Goal: Information Seeking & Learning: Learn about a topic

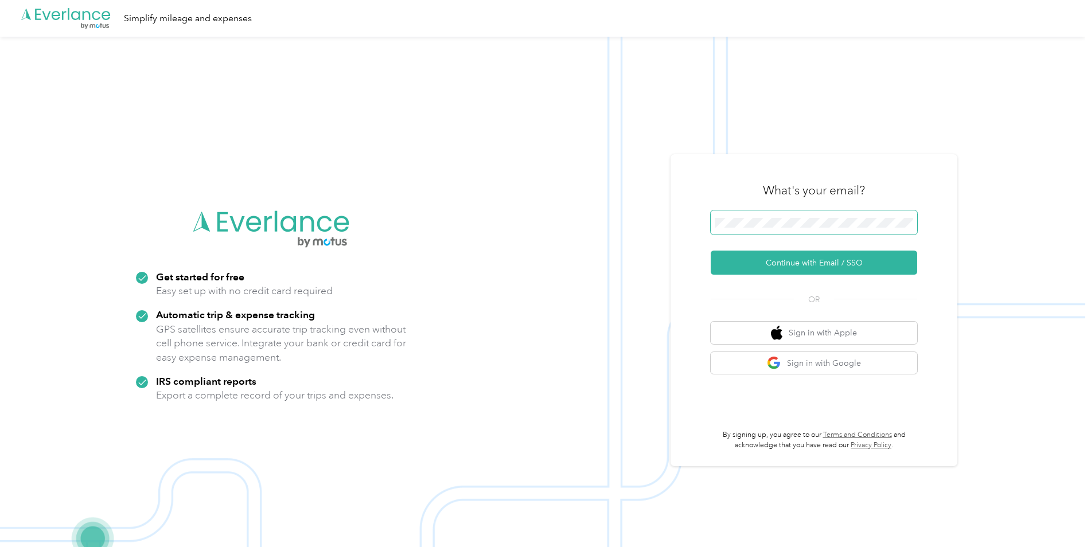
click at [835, 213] on span at bounding box center [813, 222] width 206 height 24
click at [799, 259] on button "Continue with Email / SSO" at bounding box center [813, 263] width 206 height 24
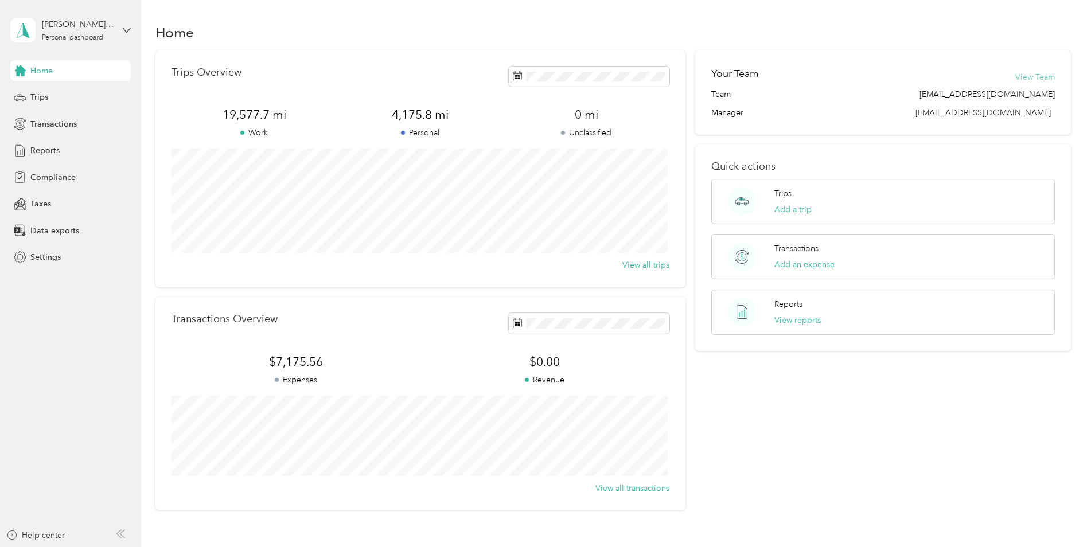
click at [1017, 75] on button "View Team" at bounding box center [1035, 77] width 40 height 12
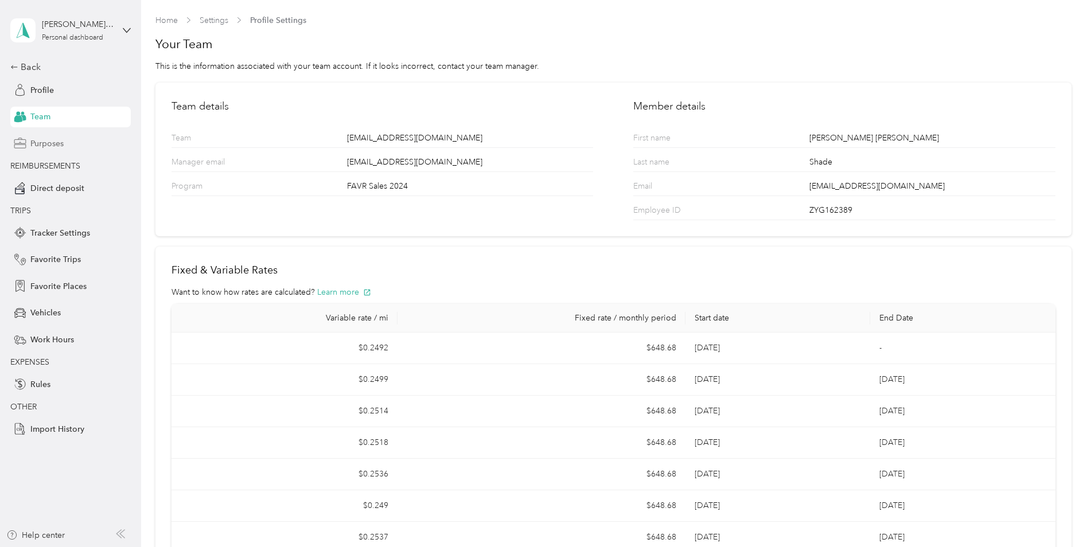
click at [52, 142] on span "Purposes" at bounding box center [46, 144] width 33 height 12
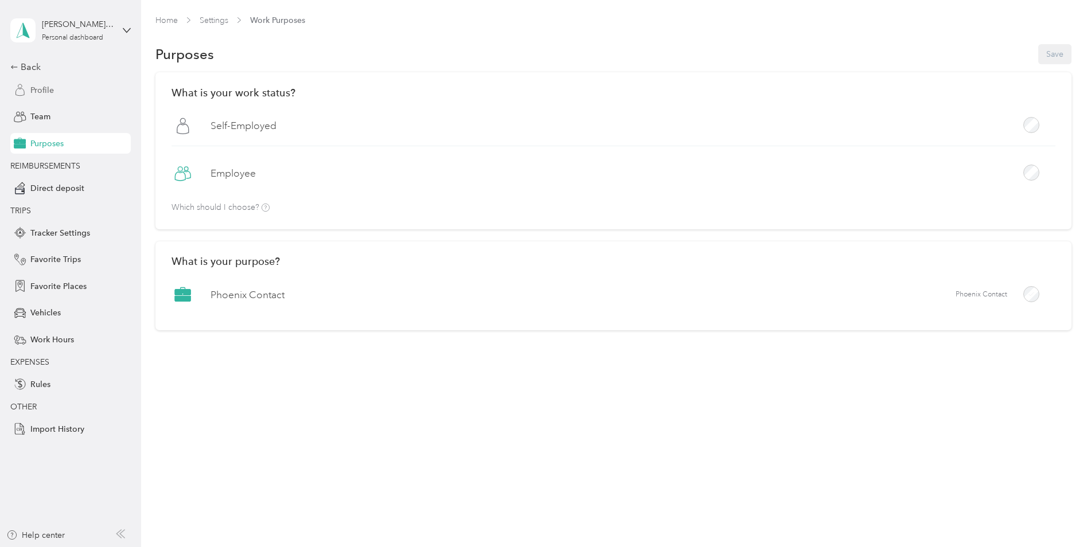
click at [52, 94] on span "Profile" at bounding box center [42, 90] width 24 height 12
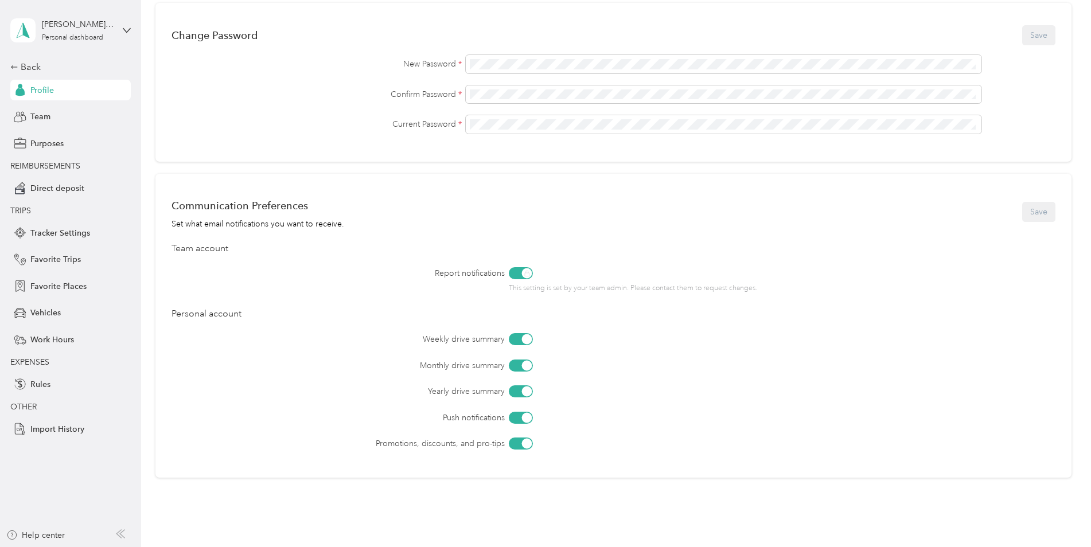
scroll to position [368, 0]
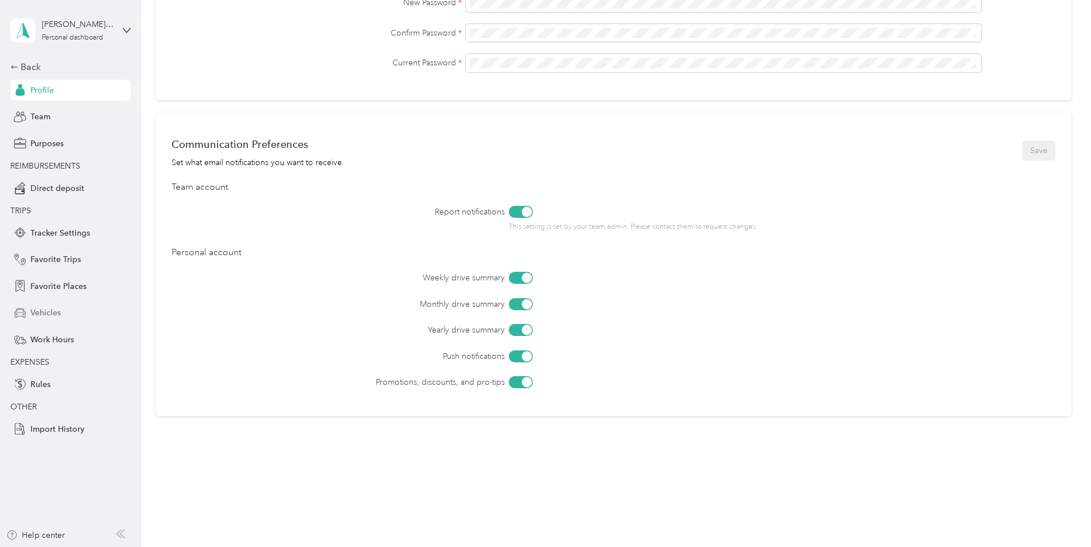
click at [55, 317] on span "Vehicles" at bounding box center [45, 313] width 30 height 12
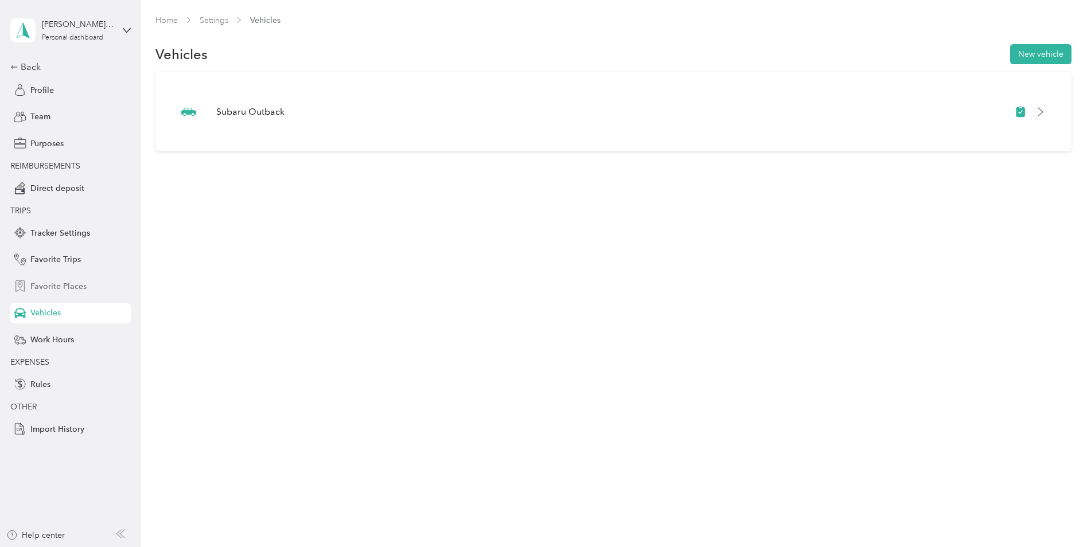
click at [53, 290] on span "Favorite Places" at bounding box center [58, 286] width 56 height 12
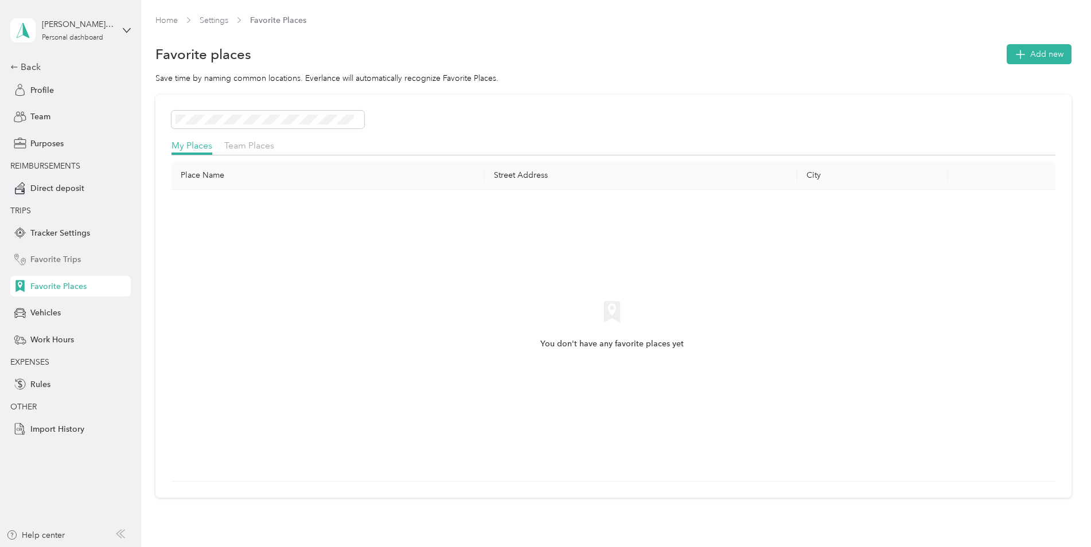
click at [57, 261] on span "Favorite Trips" at bounding box center [55, 259] width 50 height 12
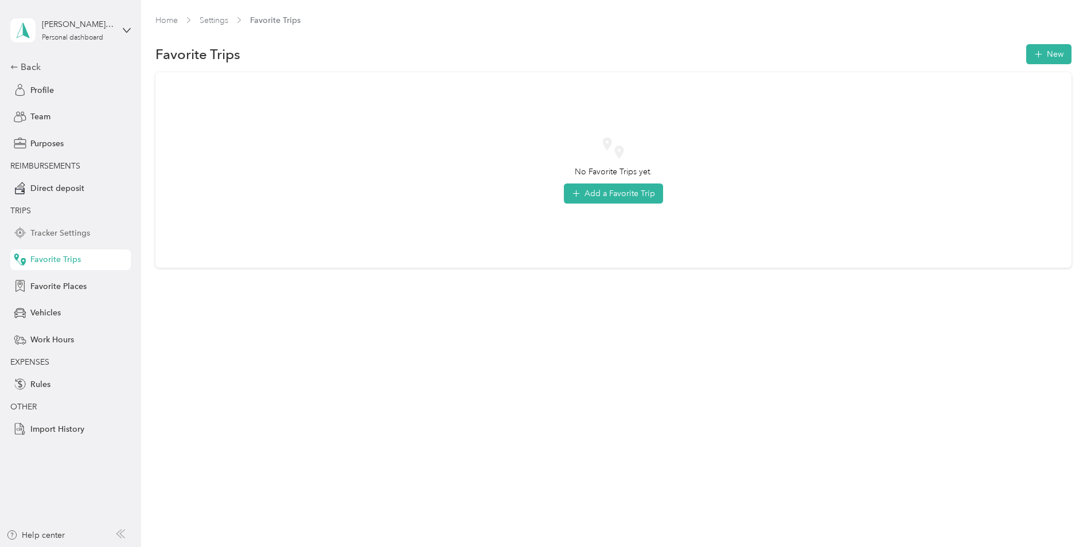
click at [70, 232] on span "Tracker Settings" at bounding box center [60, 233] width 60 height 12
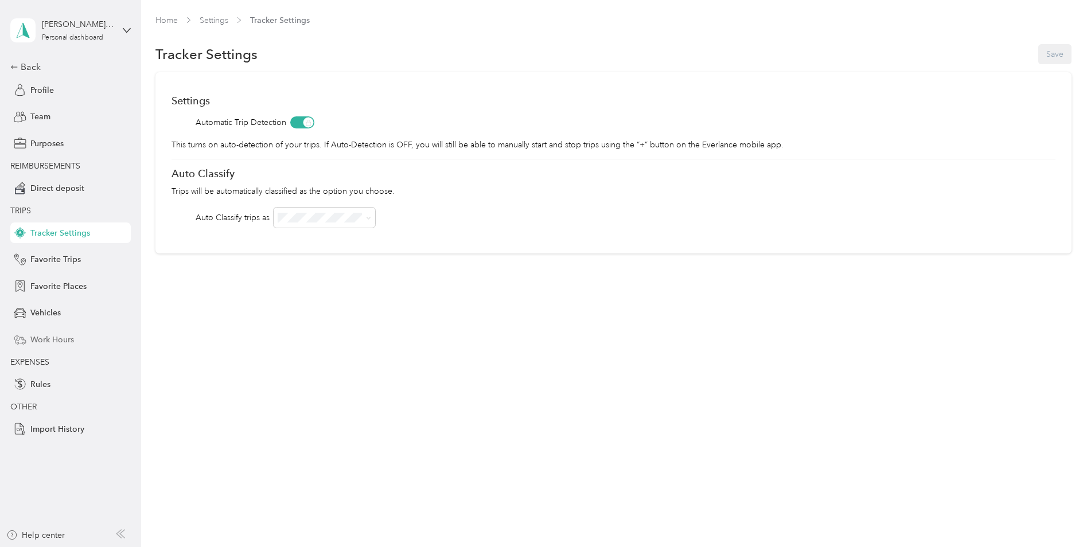
click at [59, 346] on div "Work Hours" at bounding box center [70, 339] width 120 height 21
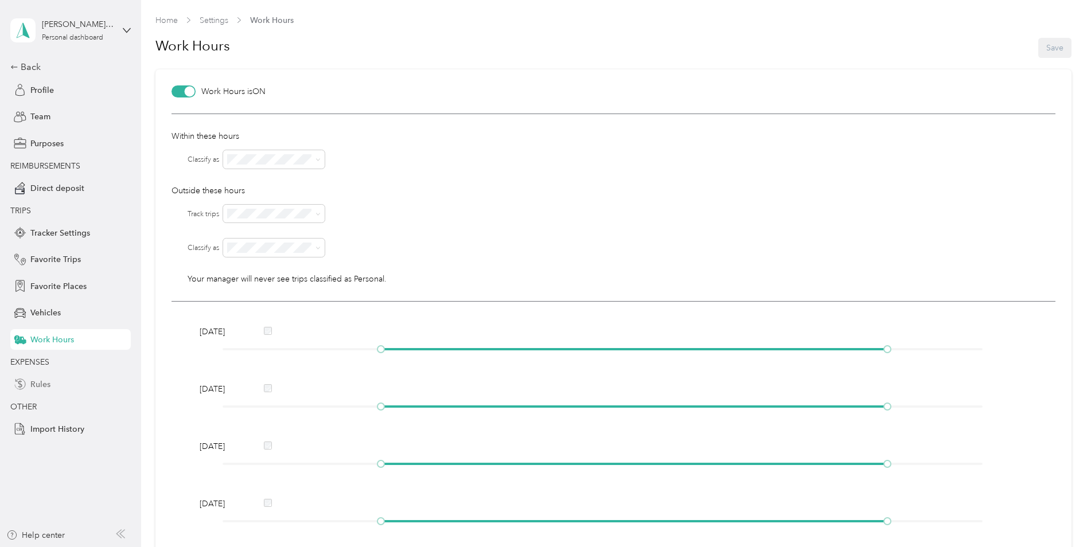
click at [48, 379] on span "Rules" at bounding box center [40, 384] width 20 height 12
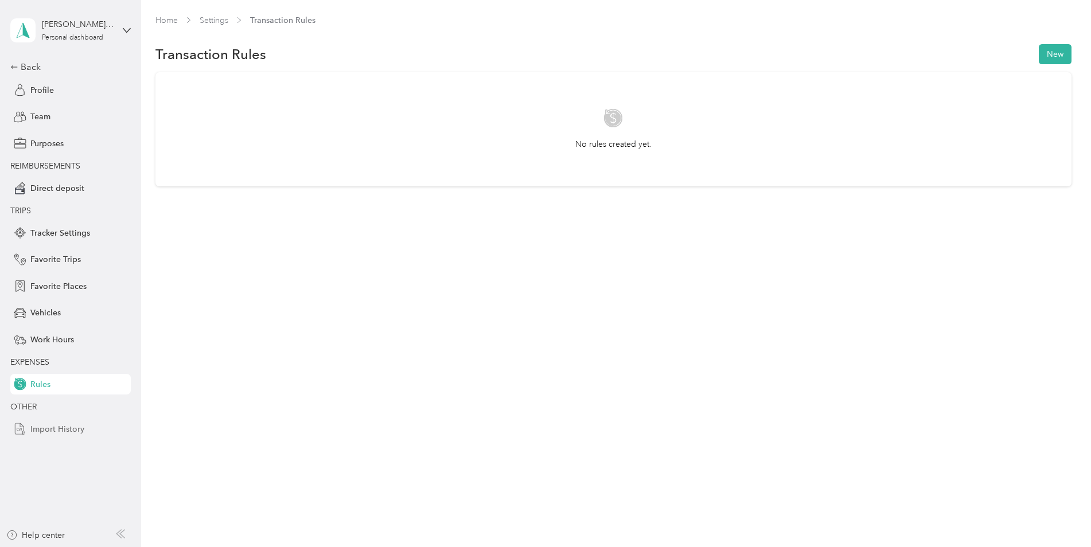
click at [68, 427] on span "Import History" at bounding box center [57, 429] width 54 height 12
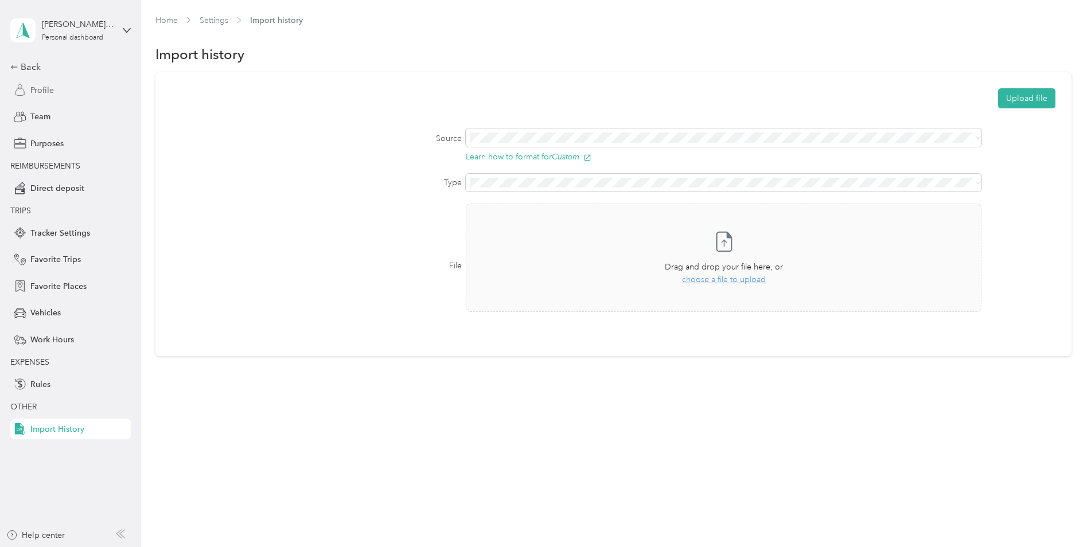
click at [38, 84] on span "Profile" at bounding box center [42, 90] width 24 height 12
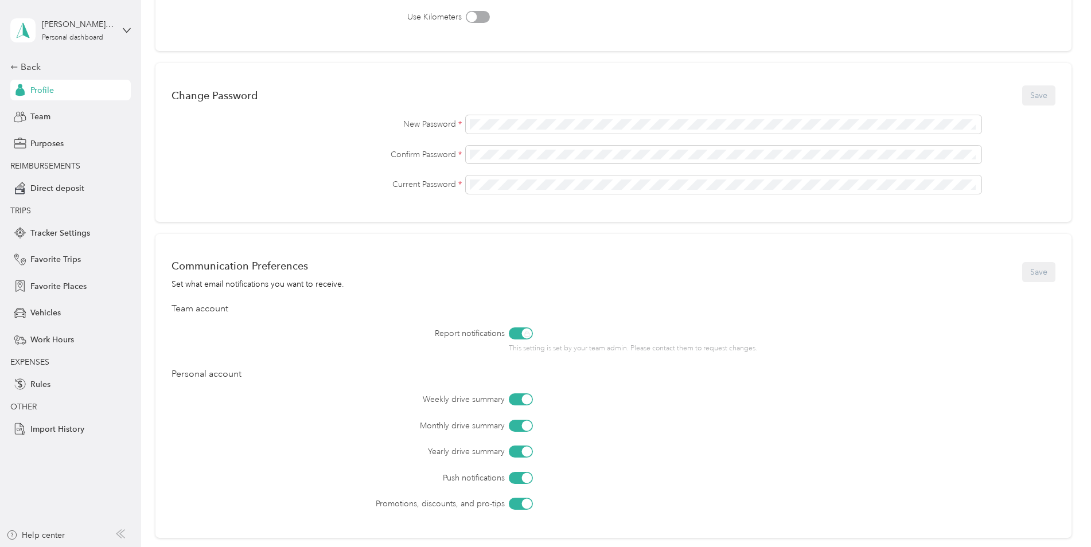
scroll to position [138, 0]
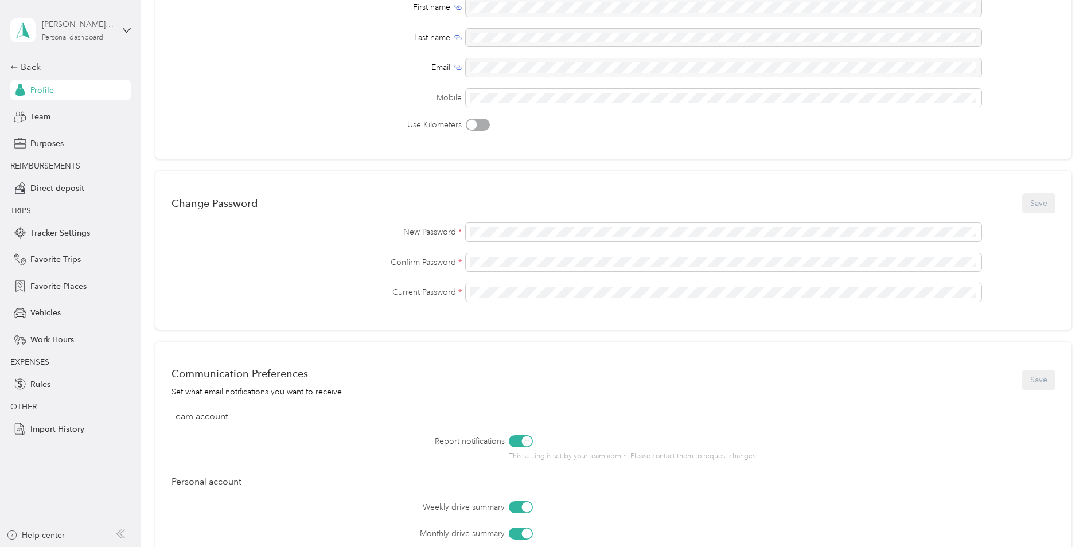
click at [61, 25] on div "[PERSON_NAME] [PERSON_NAME]" at bounding box center [78, 24] width 72 height 12
click at [71, 156] on div "Back Profile Team Purposes REIMBURSEMENTS Direct deposit TRIPS Tracker Settings…" at bounding box center [70, 249] width 120 height 379
click at [38, 119] on span "Team" at bounding box center [40, 117] width 20 height 12
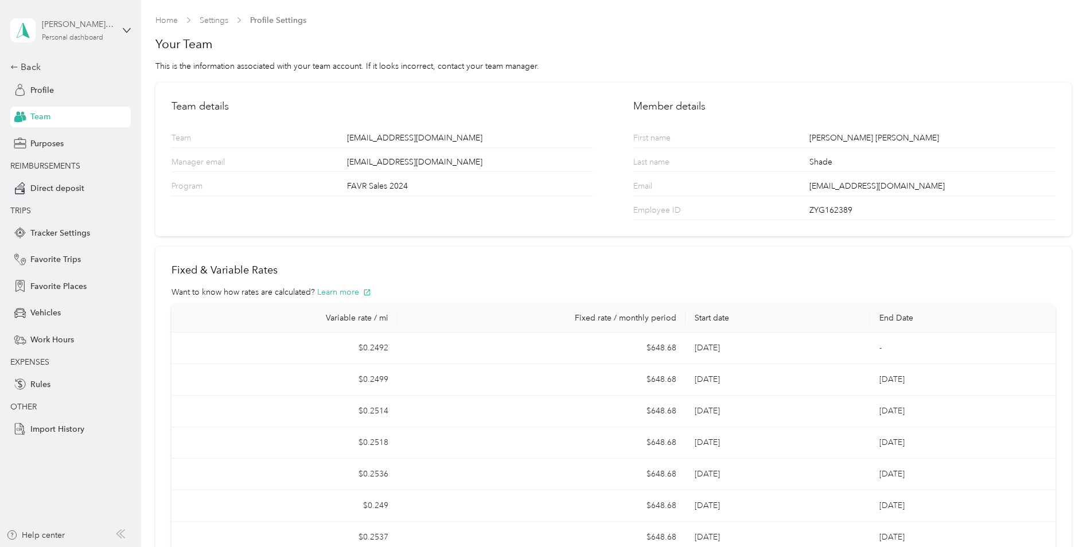
click at [98, 39] on div "Personal dashboard" at bounding box center [72, 37] width 61 height 7
click at [84, 58] on span "You’re signed in as [EMAIL_ADDRESS][DOMAIN_NAME]" at bounding box center [130, 62] width 225 height 12
click at [45, 98] on div "Profile" at bounding box center [70, 90] width 120 height 21
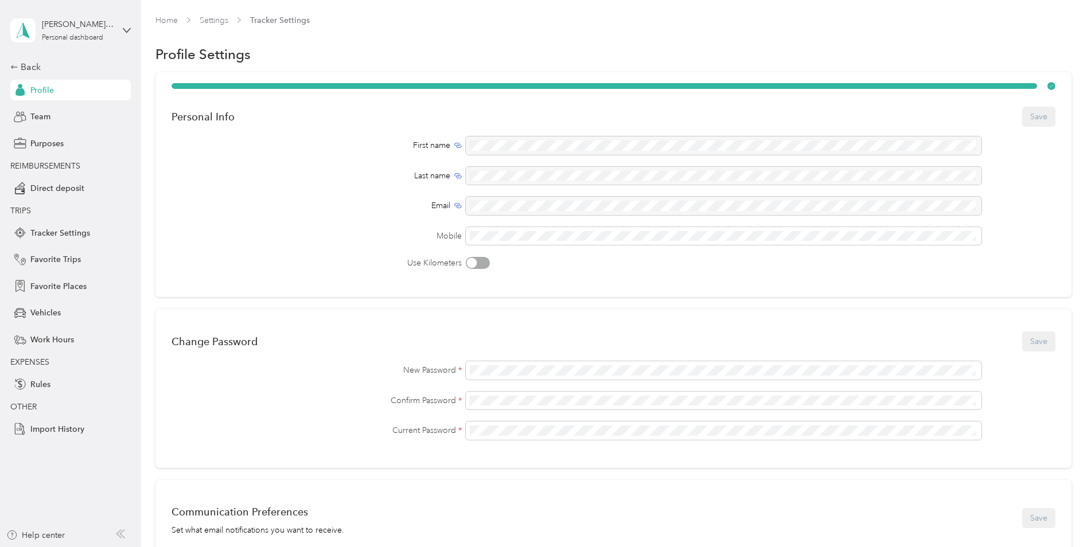
click at [165, 10] on div "Home Settings Tracker Settings Profile Settings Personal Info Save First name L…" at bounding box center [613, 429] width 944 height 858
click at [166, 20] on link "Home" at bounding box center [166, 20] width 22 height 10
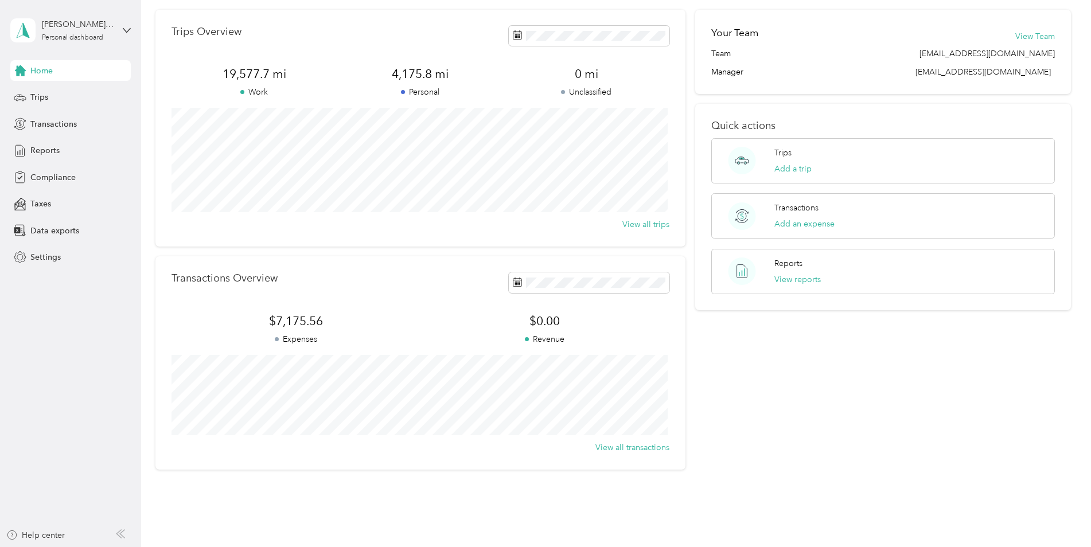
scroll to position [81, 0]
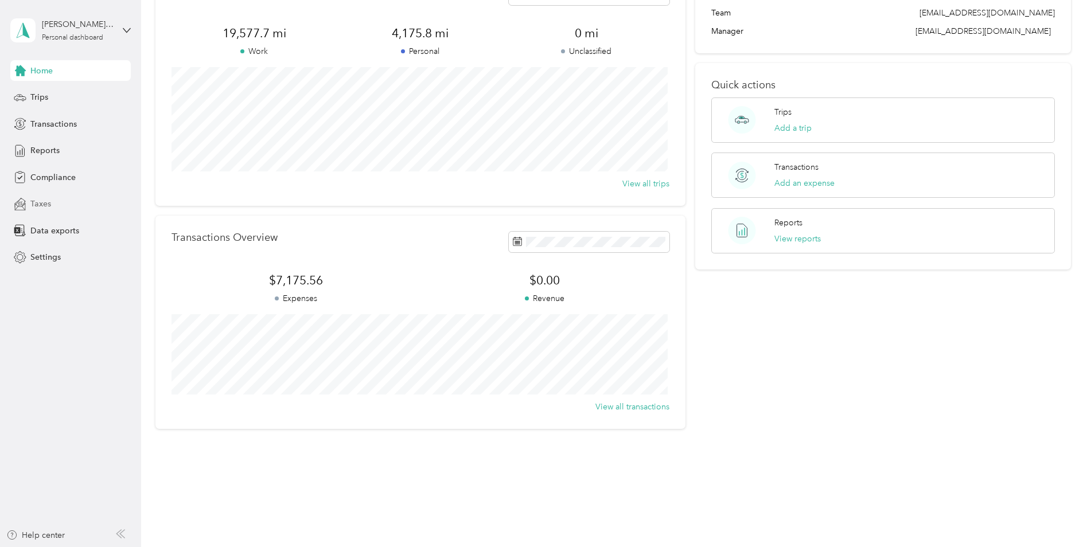
click at [33, 202] on span "Taxes" at bounding box center [40, 204] width 21 height 12
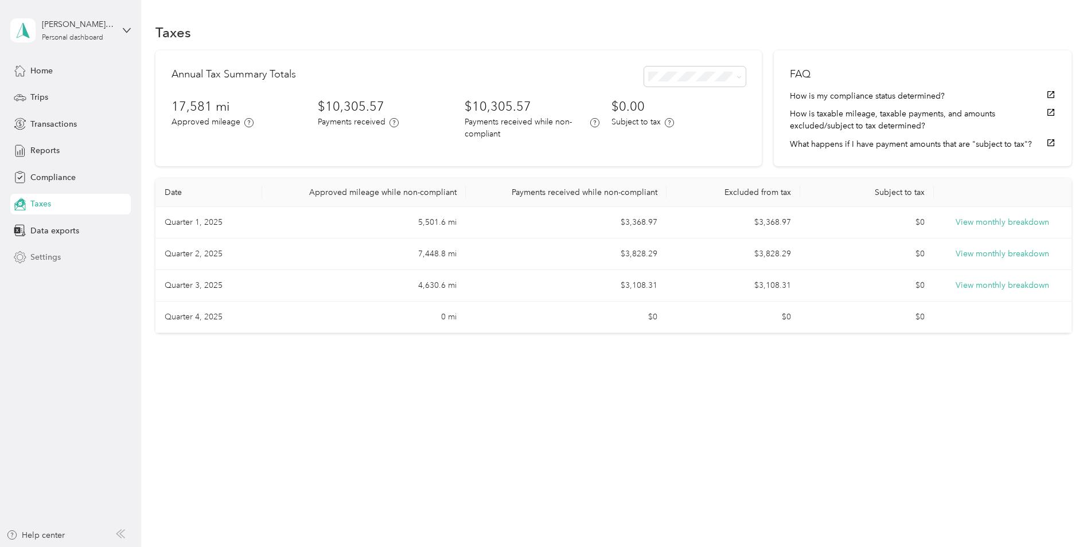
click at [50, 250] on div "Settings" at bounding box center [70, 257] width 120 height 21
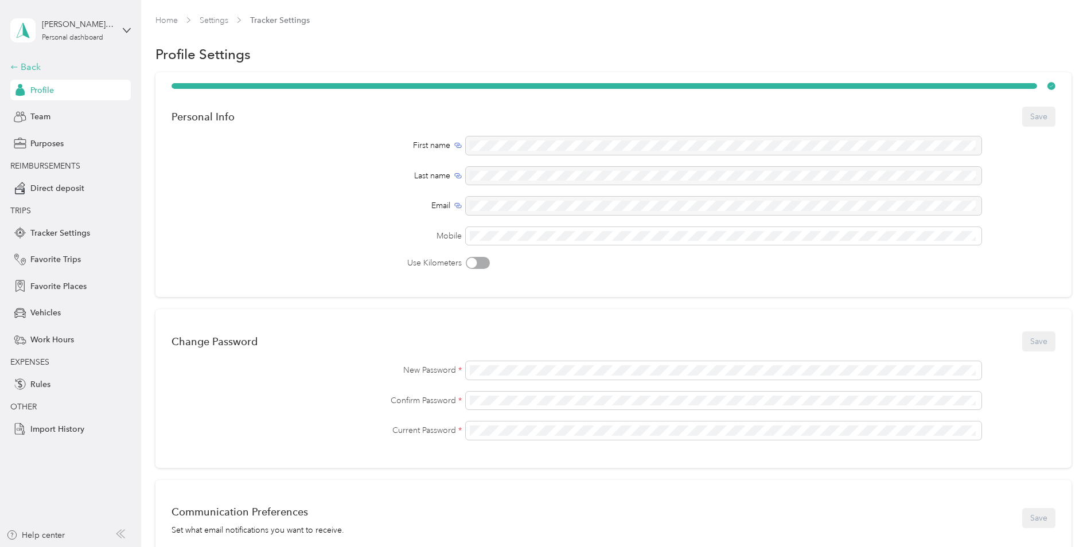
click at [21, 65] on div "Back" at bounding box center [67, 67] width 115 height 14
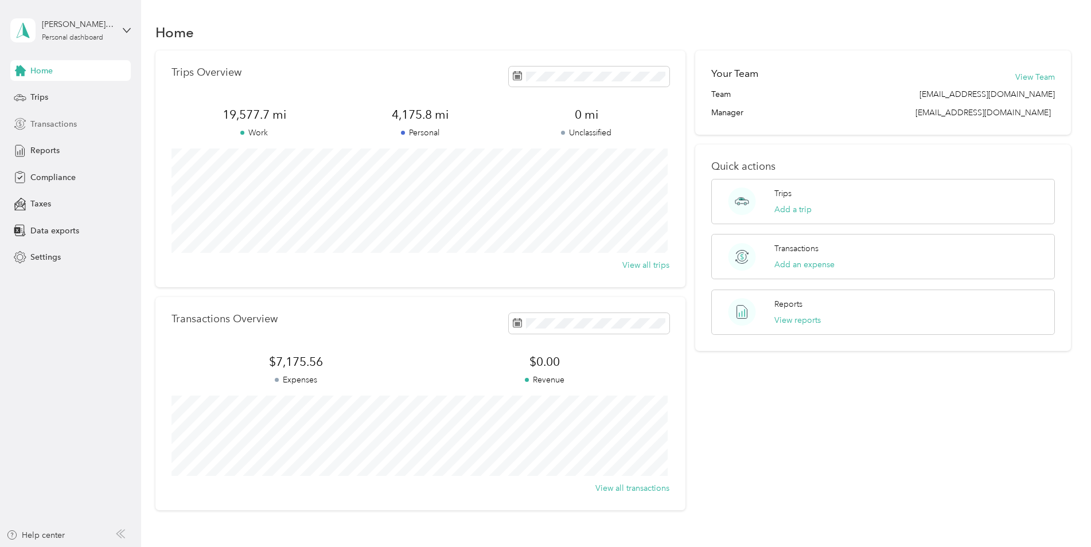
click at [40, 125] on span "Transactions" at bounding box center [53, 124] width 46 height 12
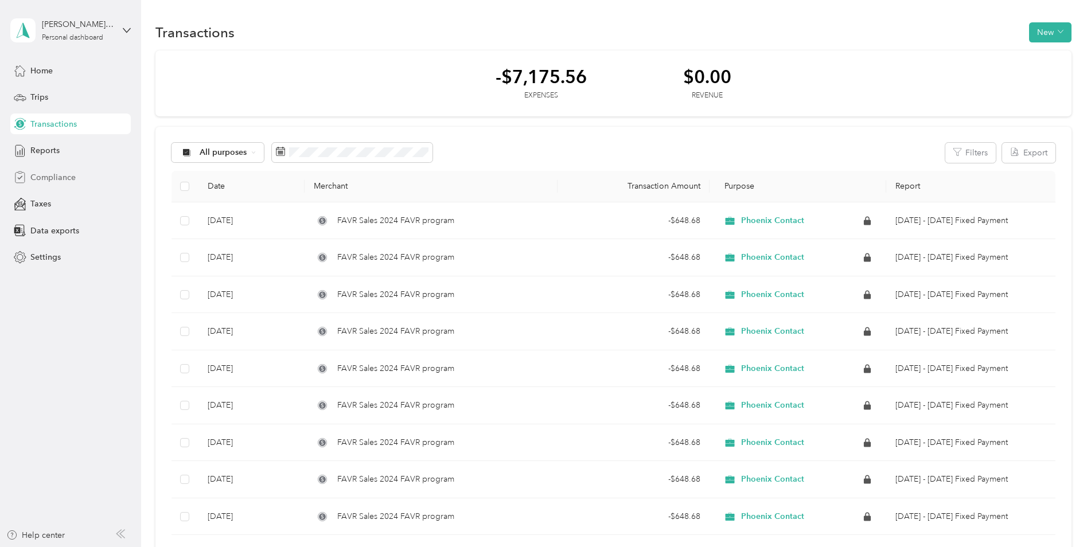
click at [59, 181] on span "Compliance" at bounding box center [52, 177] width 45 height 12
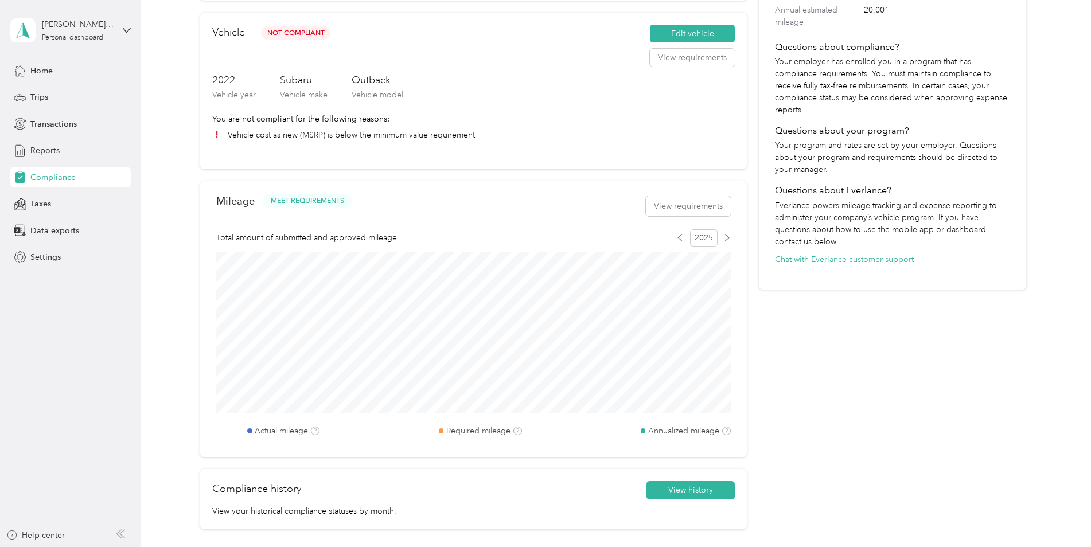
scroll to position [229, 0]
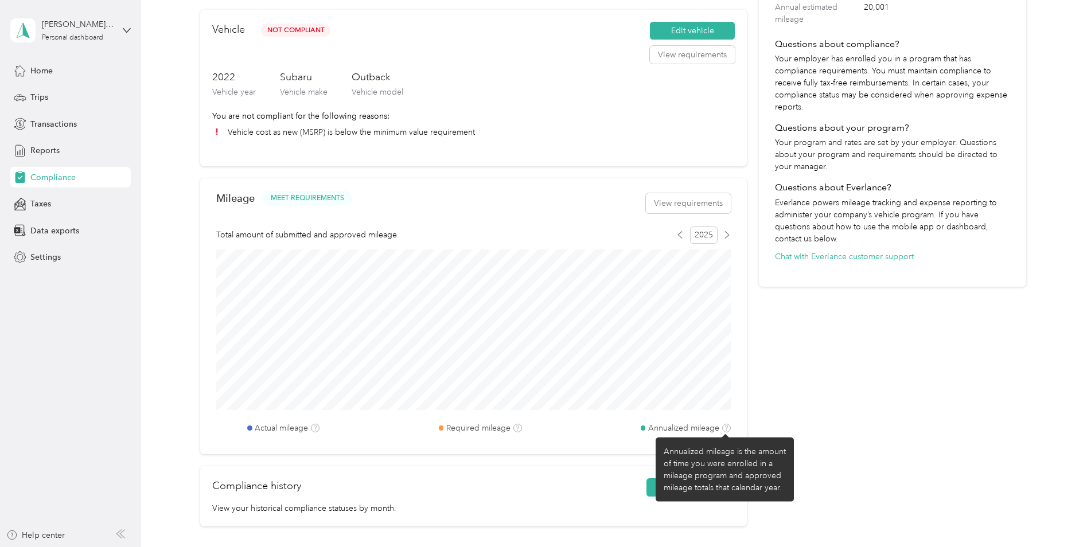
click at [724, 425] on span at bounding box center [726, 428] width 9 height 9
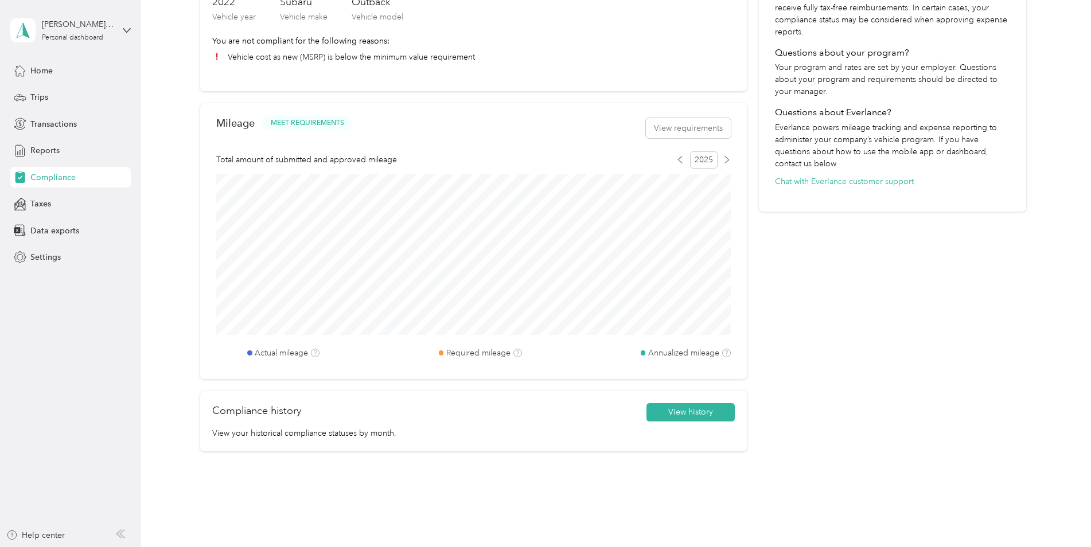
scroll to position [229, 0]
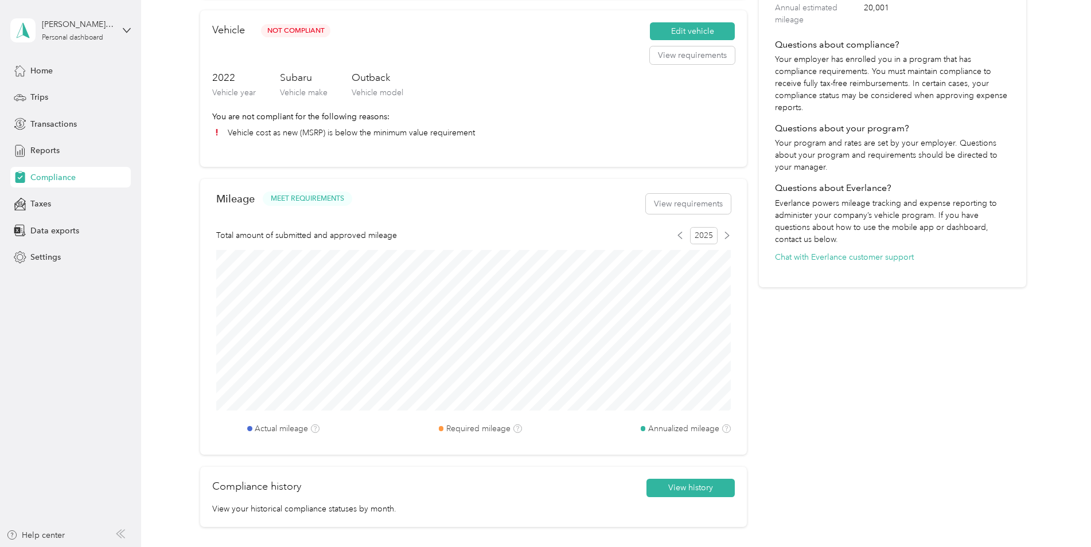
click at [677, 240] on div "2025" at bounding box center [703, 235] width 54 height 17
click at [678, 236] on icon at bounding box center [679, 235] width 7 height 7
click at [674, 237] on div "Total amount of submitted and approved mileage 2025" at bounding box center [473, 235] width 514 height 17
click at [676, 237] on icon at bounding box center [679, 235] width 7 height 7
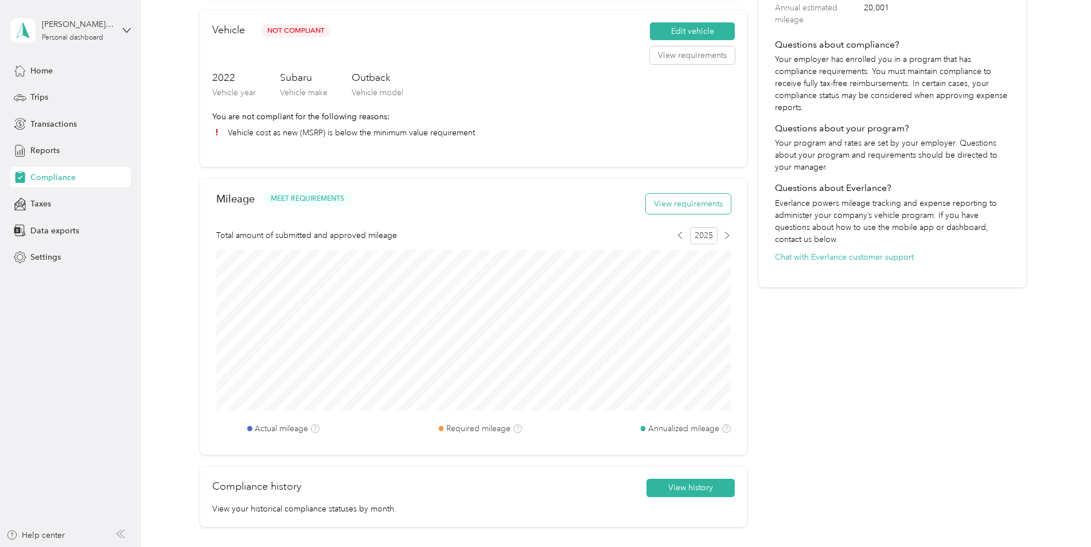
click at [679, 209] on button "View requirements" at bounding box center [688, 204] width 85 height 20
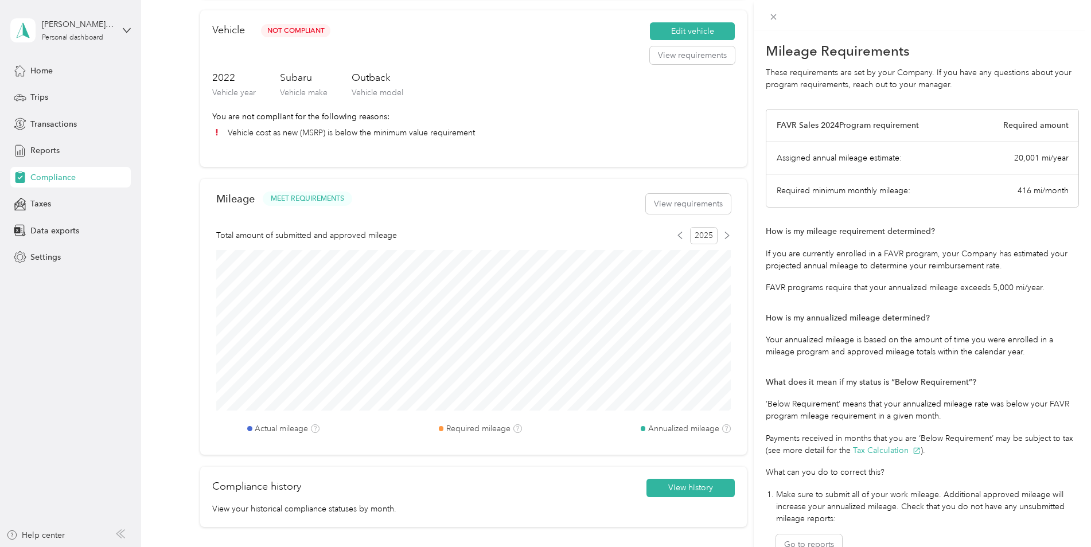
click at [33, 54] on div "Mileage Requirements These requirements are set by your Company. If you have an…" at bounding box center [545, 273] width 1091 height 547
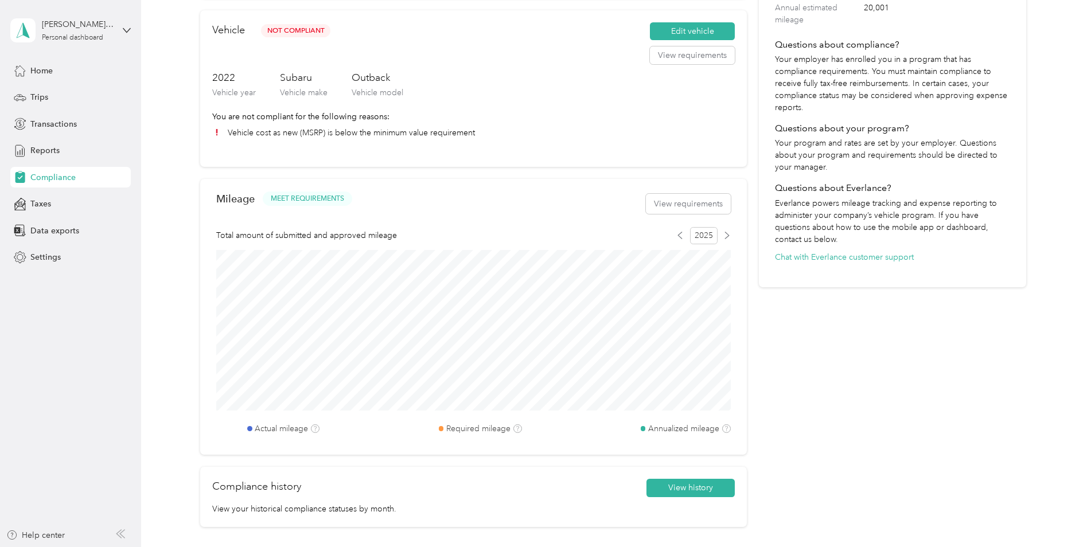
click at [37, 65] on div at bounding box center [545, 273] width 1091 height 547
click at [38, 66] on span "Home" at bounding box center [41, 71] width 22 height 12
